Goal: Information Seeking & Learning: Learn about a topic

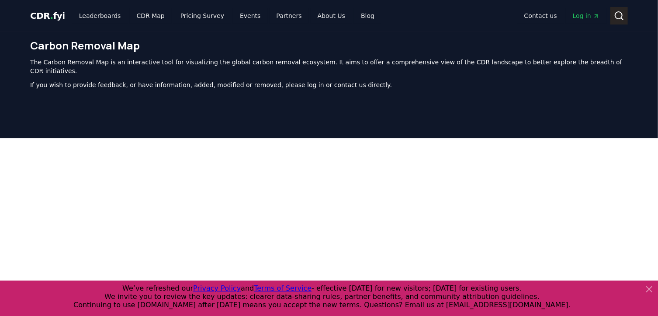
click at [621, 19] on icon at bounding box center [619, 15] width 10 height 10
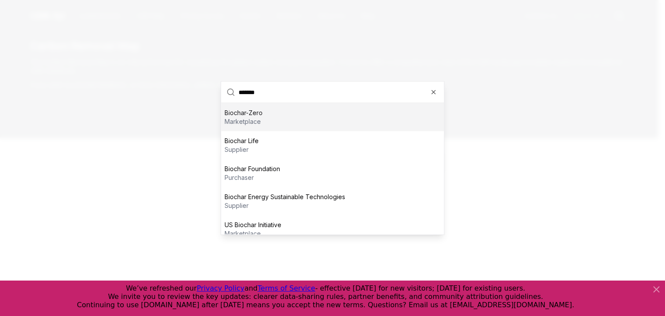
type input "*******"
click at [265, 114] on div "Biochar-Zero marketplace" at bounding box center [332, 117] width 223 height 28
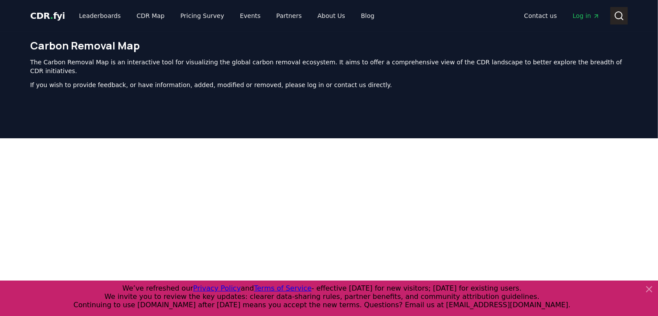
click at [618, 16] on icon at bounding box center [619, 15] width 10 height 10
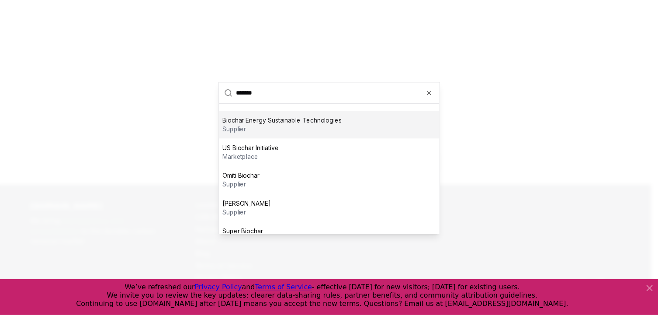
scroll to position [121, 0]
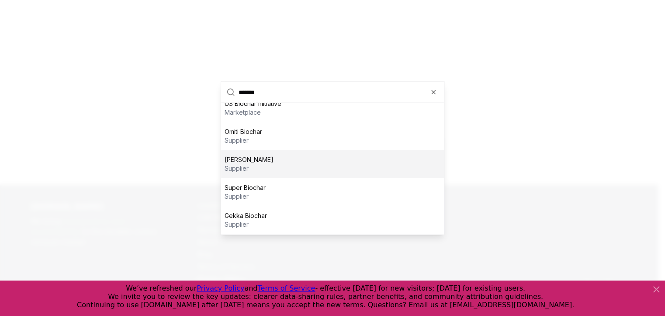
click at [107, 97] on div at bounding box center [332, 158] width 665 height 316
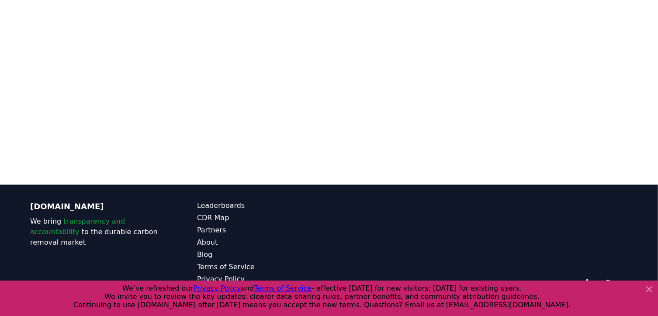
scroll to position [0, 0]
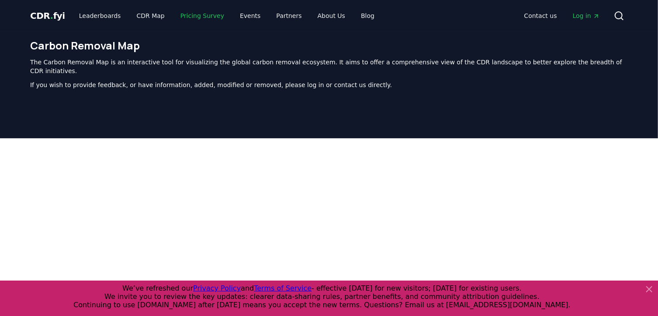
click at [195, 16] on link "Pricing Survey" at bounding box center [203, 16] width 58 height 16
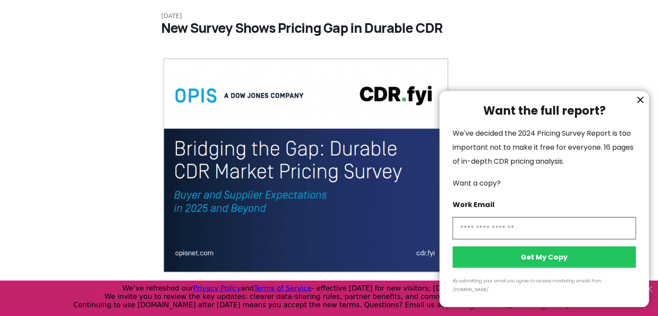
scroll to position [38, 0]
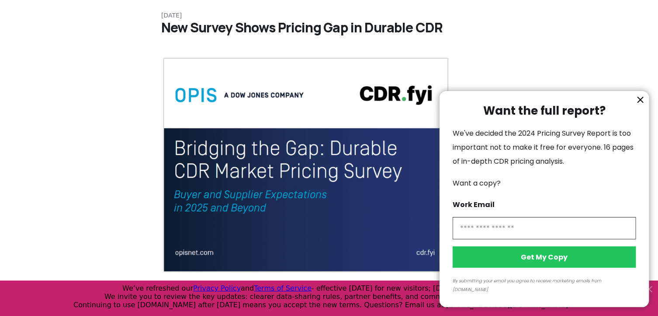
click at [640, 105] on icon "information" at bounding box center [641, 99] width 10 height 10
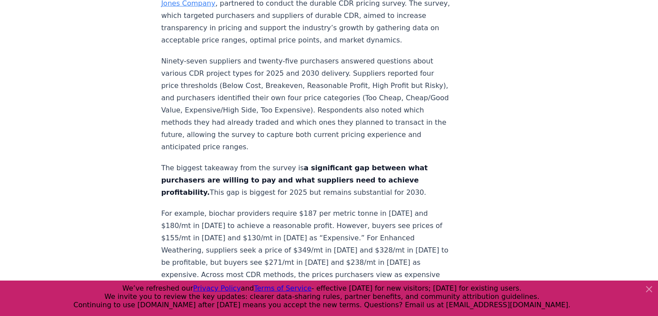
scroll to position [364, 0]
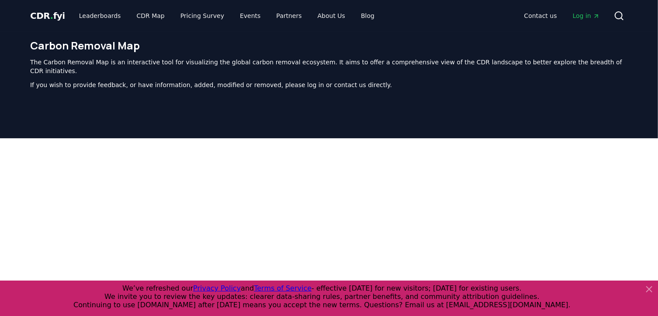
click at [648, 287] on icon at bounding box center [649, 288] width 5 height 5
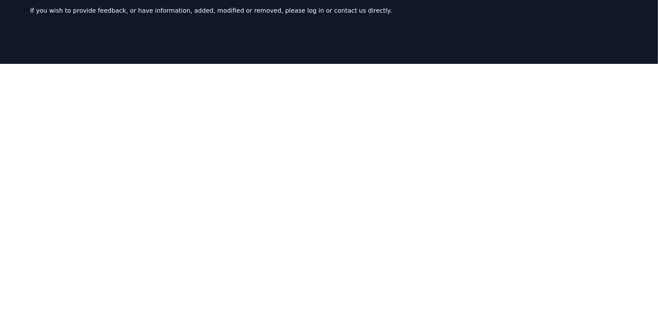
scroll to position [64, 0]
